Goal: Check status: Check status

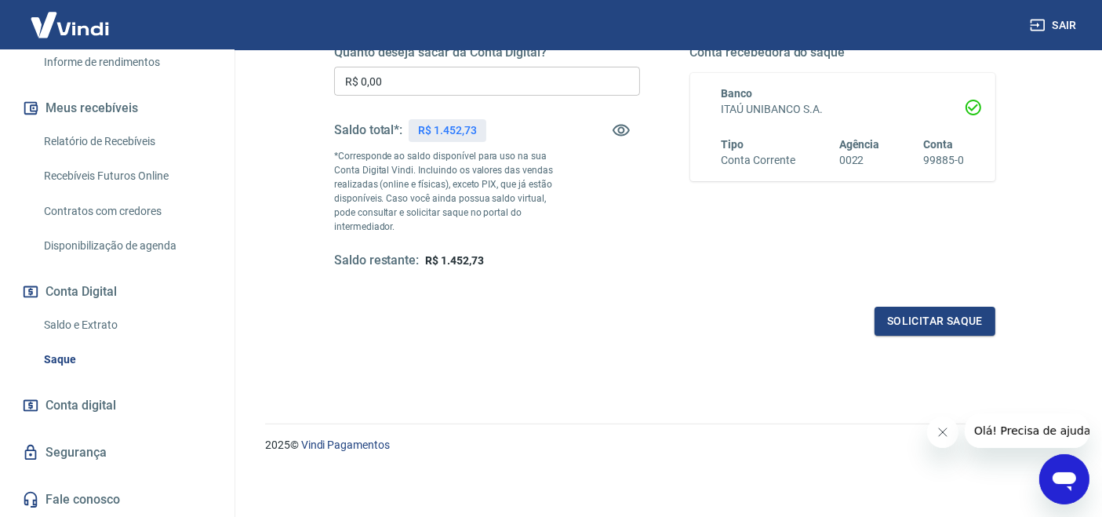
scroll to position [317, 0]
click at [99, 329] on link "Saldo e Extrato" at bounding box center [127, 325] width 178 height 32
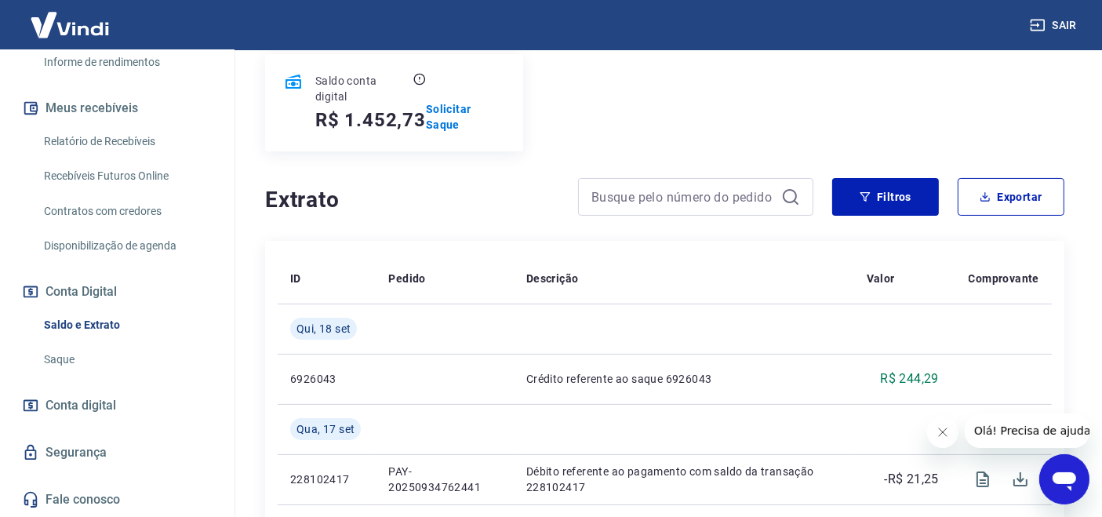
scroll to position [116, 0]
